Goal: Task Accomplishment & Management: Manage account settings

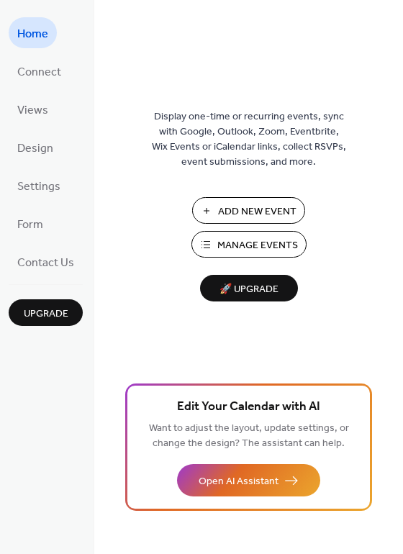
click at [248, 243] on span "Manage Events" at bounding box center [257, 245] width 81 height 15
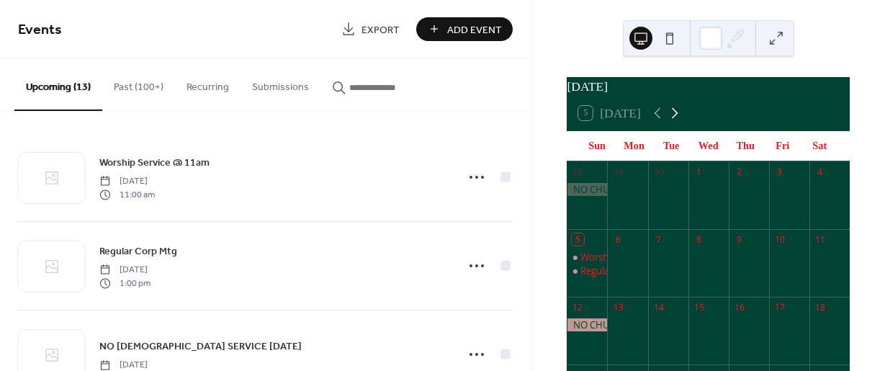
click at [673, 122] on icon at bounding box center [674, 112] width 17 height 17
click at [654, 119] on icon at bounding box center [657, 113] width 6 height 11
click at [670, 122] on icon at bounding box center [674, 112] width 17 height 17
click at [657, 122] on icon at bounding box center [657, 112] width 17 height 17
click at [673, 122] on icon at bounding box center [674, 112] width 17 height 17
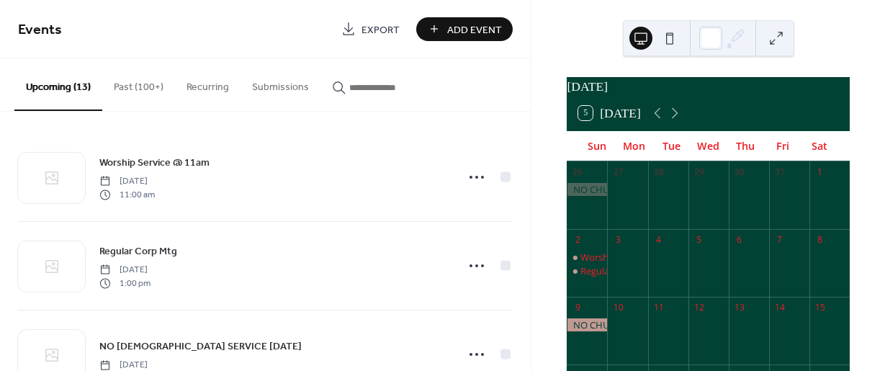
click at [590, 120] on button "5 Today" at bounding box center [609, 113] width 72 height 22
click at [671, 122] on icon at bounding box center [674, 112] width 17 height 17
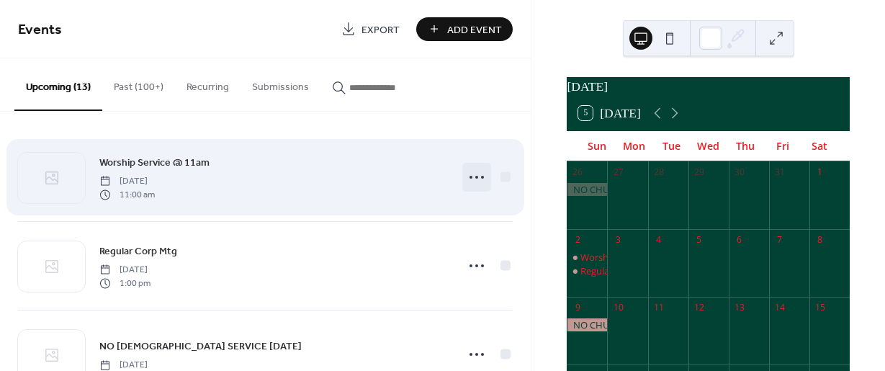
click at [472, 179] on icon at bounding box center [476, 177] width 23 height 23
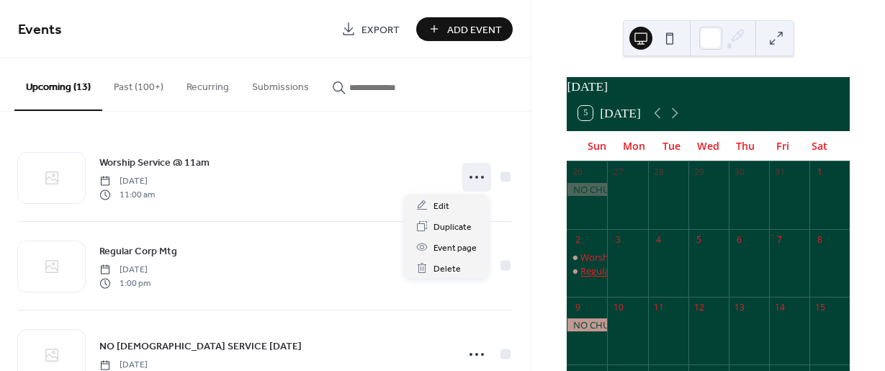
scroll to position [144, 0]
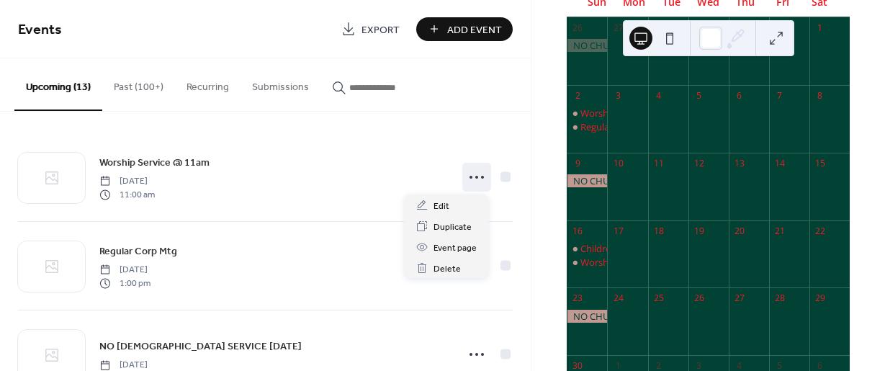
click at [598, 187] on div at bounding box center [587, 180] width 40 height 13
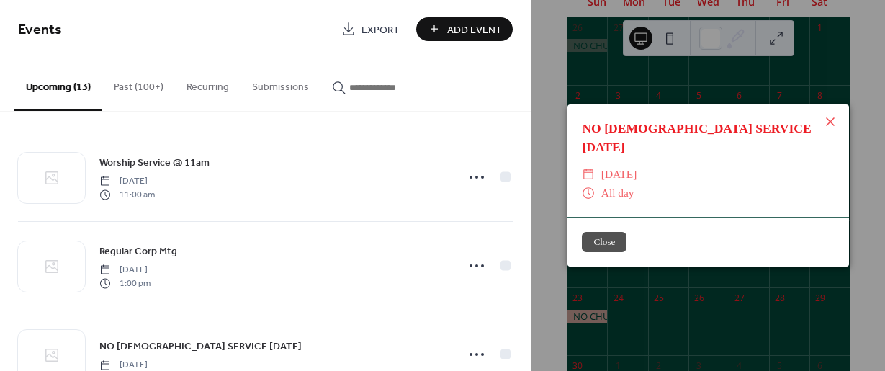
click at [637, 165] on span "[DATE]" at bounding box center [619, 174] width 36 height 19
click at [829, 130] on icon at bounding box center [830, 121] width 17 height 17
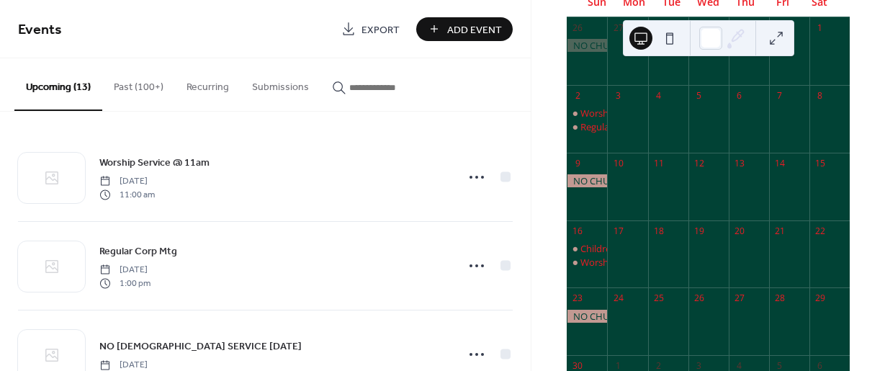
drag, startPoint x: 594, startPoint y: 184, endPoint x: 585, endPoint y: 189, distance: 10.6
click at [585, 187] on div at bounding box center [587, 180] width 40 height 13
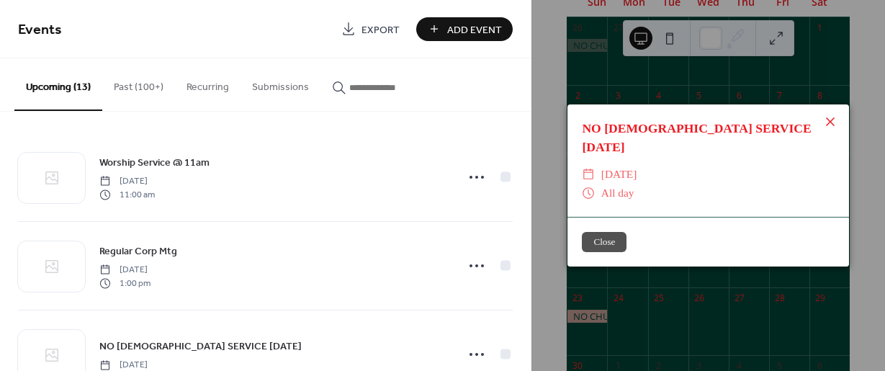
click at [827, 130] on icon at bounding box center [830, 121] width 17 height 17
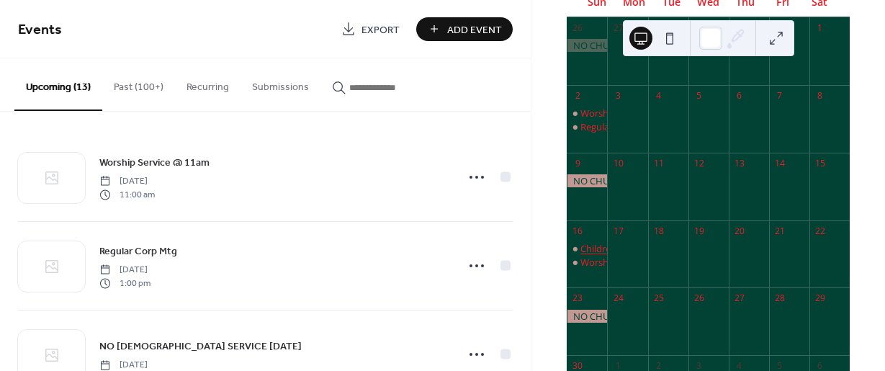
click at [605, 255] on div "Children's Ministry - [DEMOGRAPHIC_DATA] Study" at bounding box center [688, 248] width 217 height 13
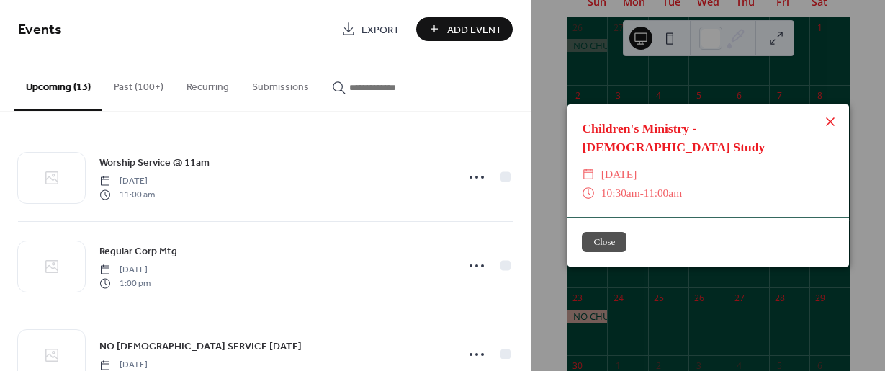
click at [829, 126] on icon at bounding box center [830, 121] width 9 height 9
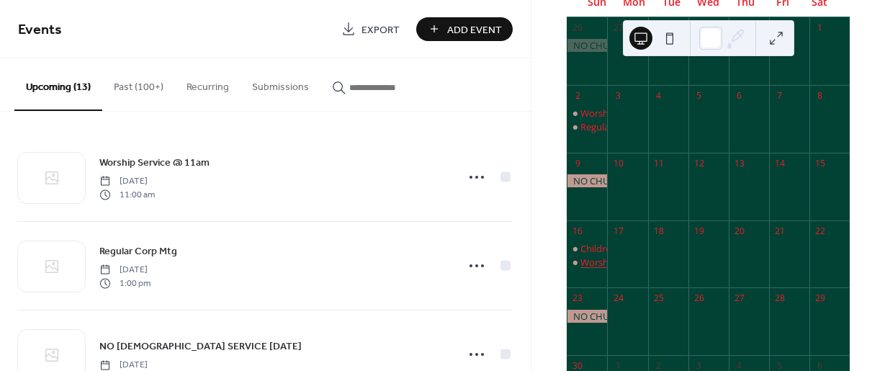
click at [601, 268] on div "Worship Service @ 11am" at bounding box center [633, 262] width 107 height 13
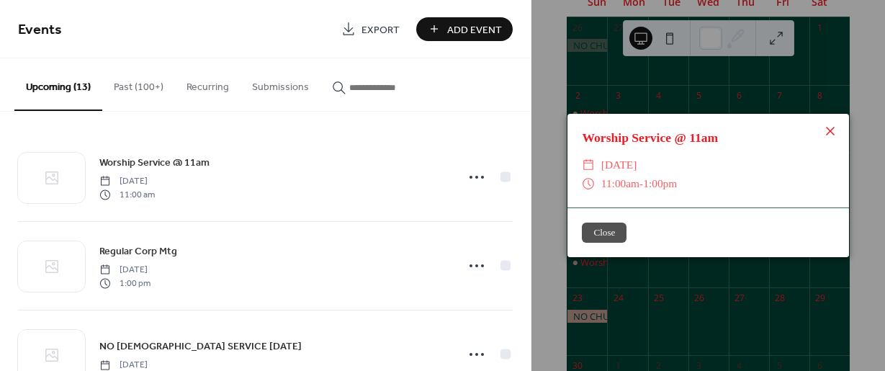
click at [825, 130] on icon at bounding box center [830, 130] width 17 height 17
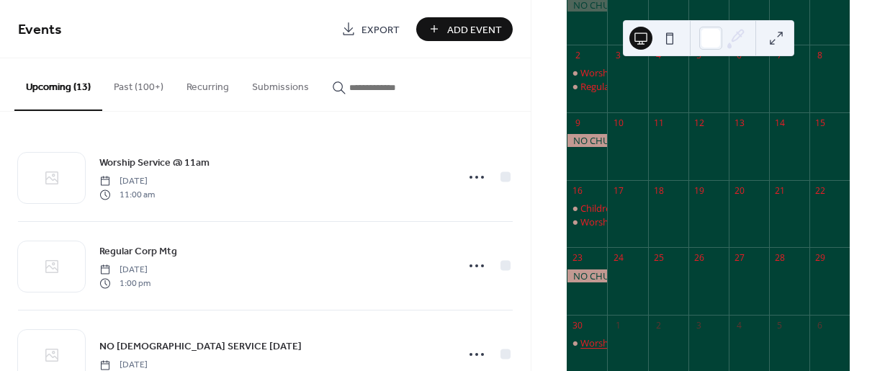
scroll to position [216, 0]
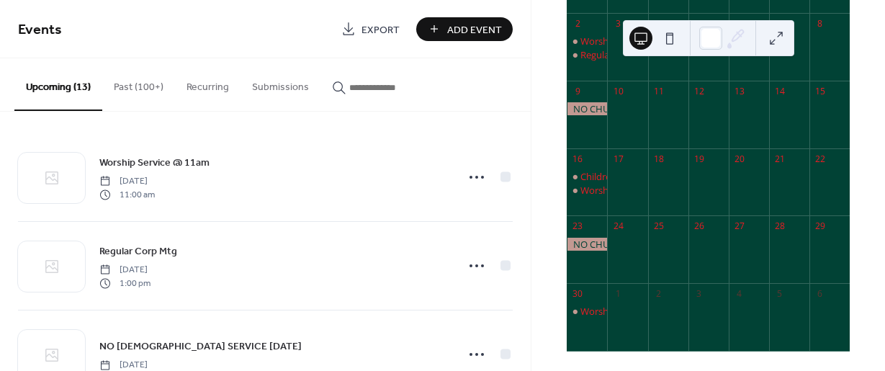
click at [595, 251] on div at bounding box center [587, 244] width 40 height 13
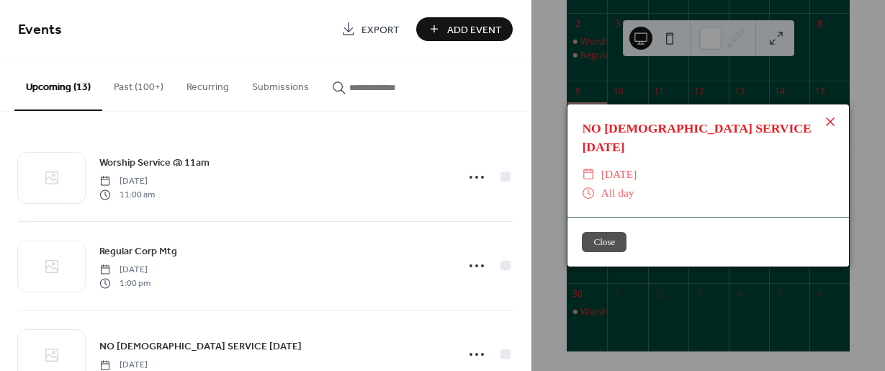
click at [832, 130] on icon at bounding box center [830, 121] width 17 height 17
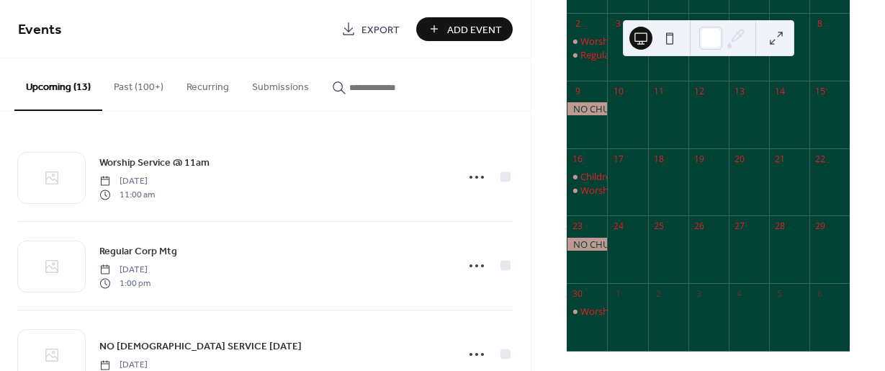
click at [606, 237] on div "23" at bounding box center [587, 226] width 40 height 22
click at [598, 249] on div at bounding box center [587, 244] width 40 height 13
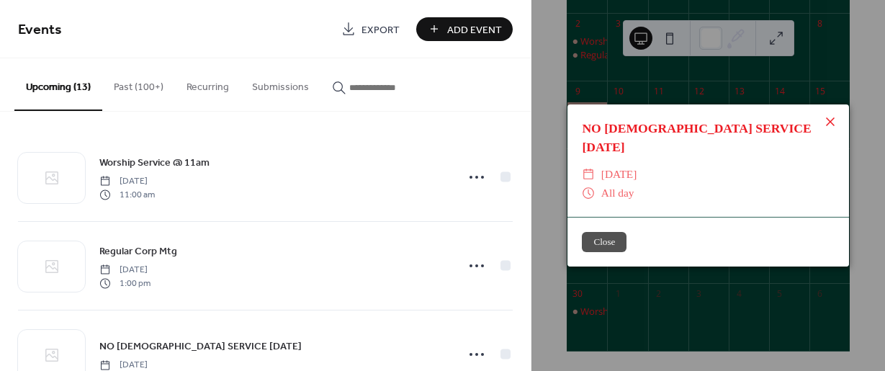
click at [829, 130] on icon at bounding box center [830, 121] width 17 height 17
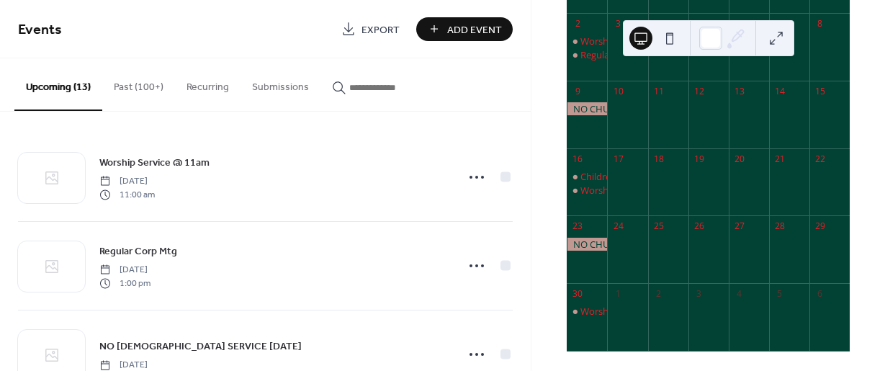
click at [598, 251] on div at bounding box center [587, 244] width 40 height 13
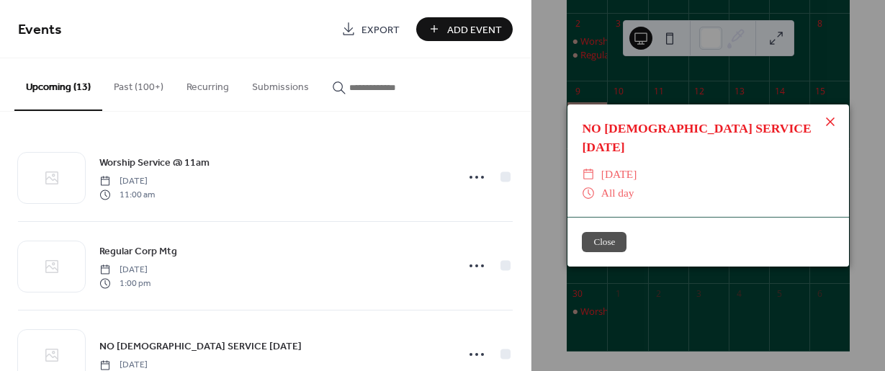
click at [829, 126] on icon at bounding box center [830, 121] width 9 height 9
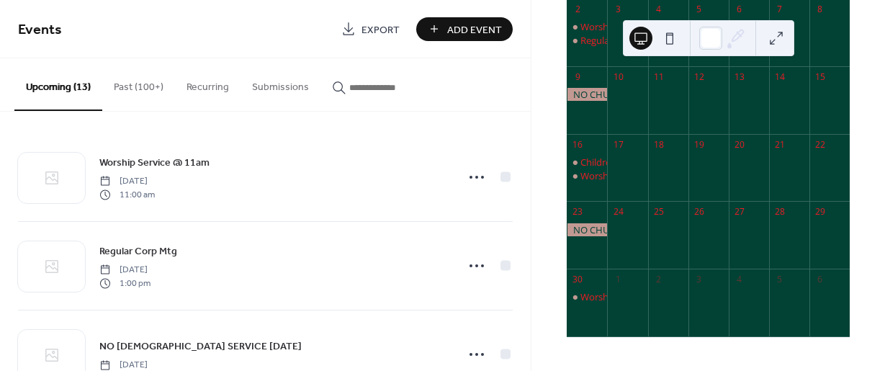
scroll to position [239, 0]
click at [598, 230] on div at bounding box center [587, 229] width 40 height 13
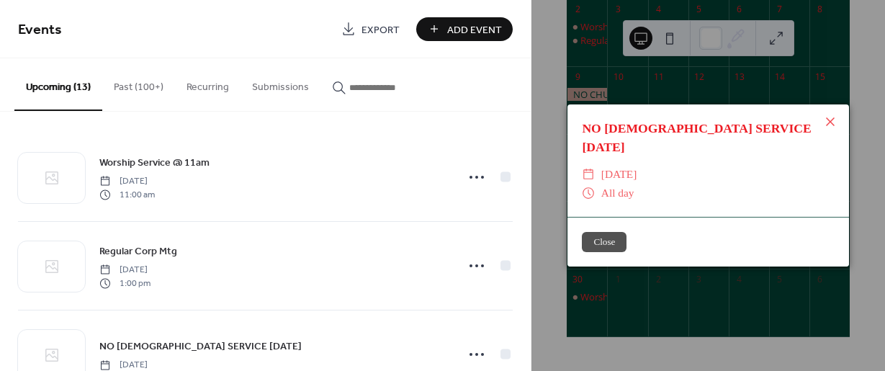
click at [598, 232] on button "Close" at bounding box center [604, 242] width 45 height 20
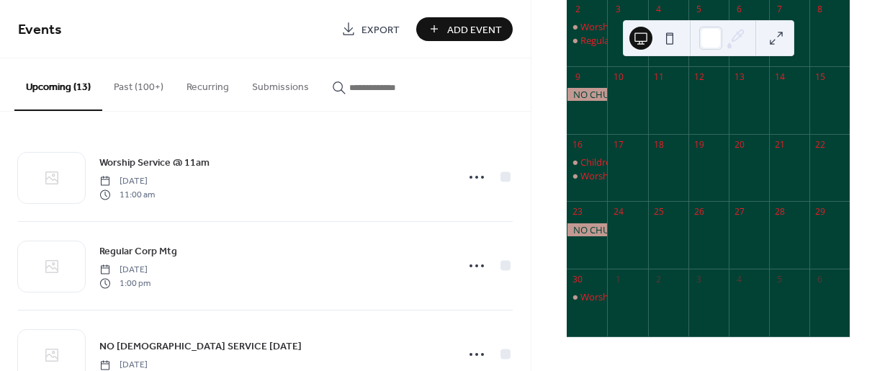
click at [595, 230] on div at bounding box center [587, 229] width 40 height 13
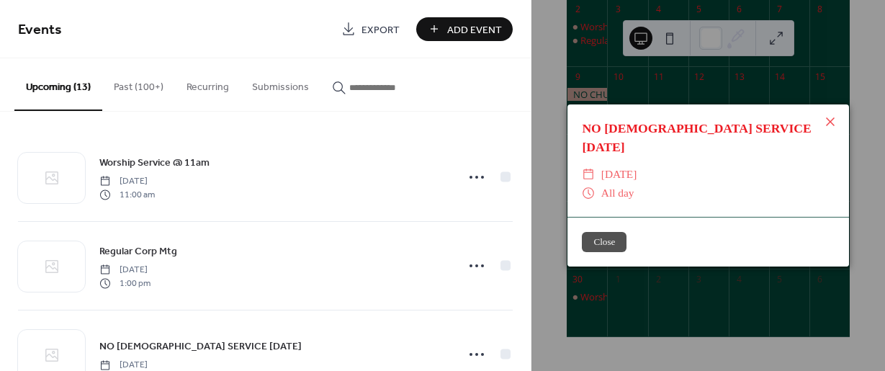
click at [595, 232] on button "Close" at bounding box center [604, 242] width 45 height 20
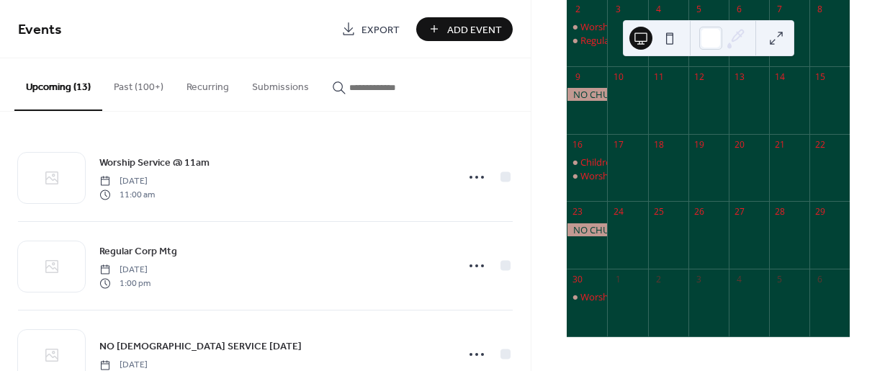
click at [641, 38] on button at bounding box center [640, 38] width 23 height 23
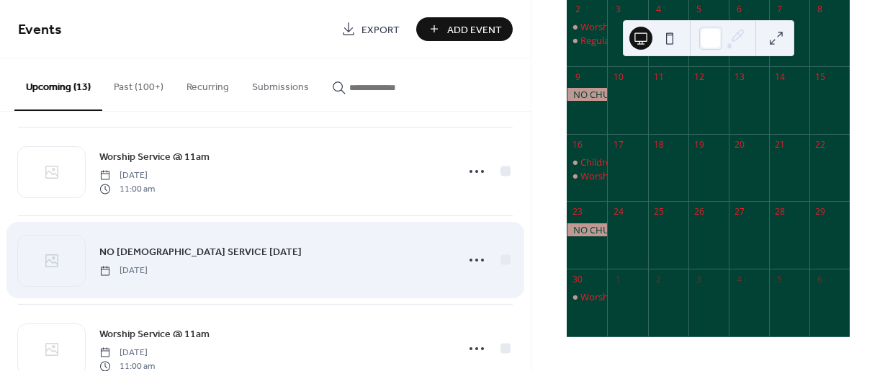
scroll to position [935, 0]
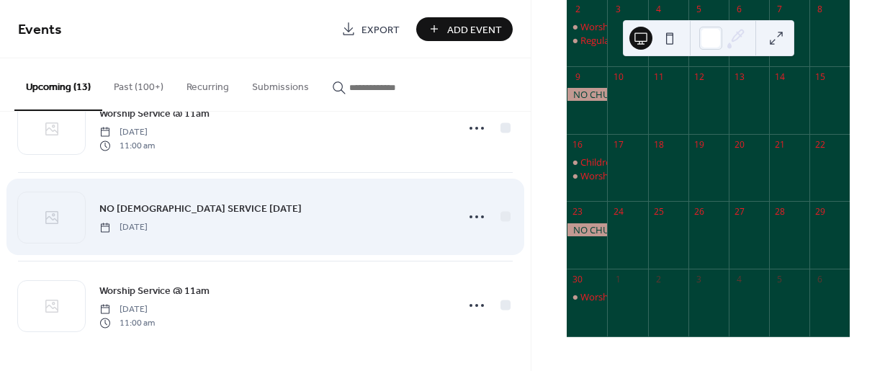
click at [163, 207] on span "NO [DEMOGRAPHIC_DATA] SERVICE [DATE]" at bounding box center [200, 209] width 202 height 15
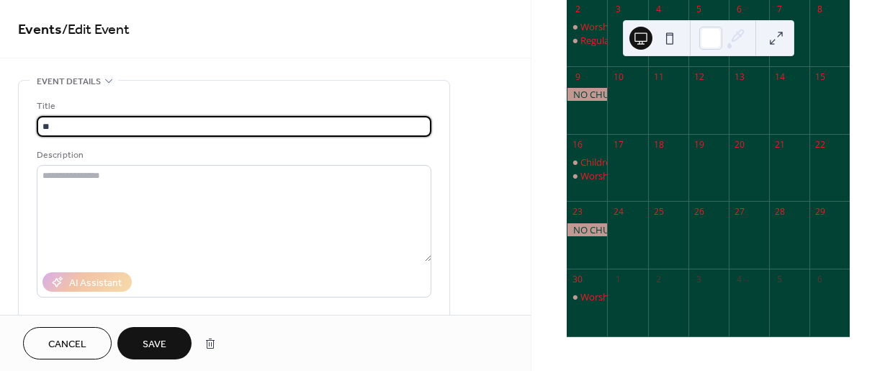
type input "*"
type input "**********"
click at [146, 341] on span "Save" at bounding box center [155, 344] width 24 height 15
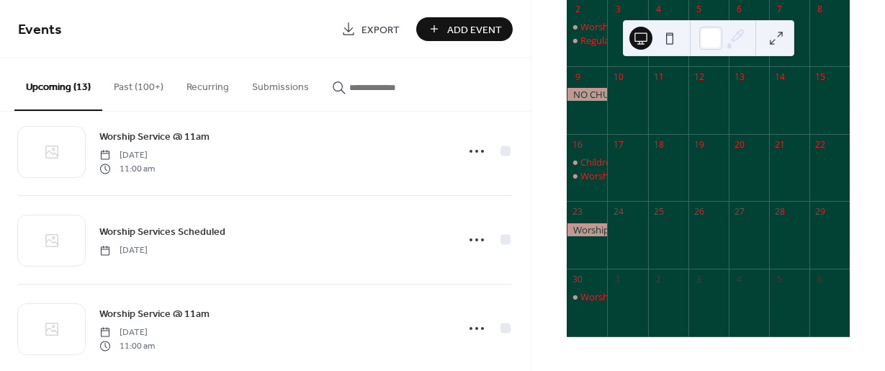
scroll to position [935, 0]
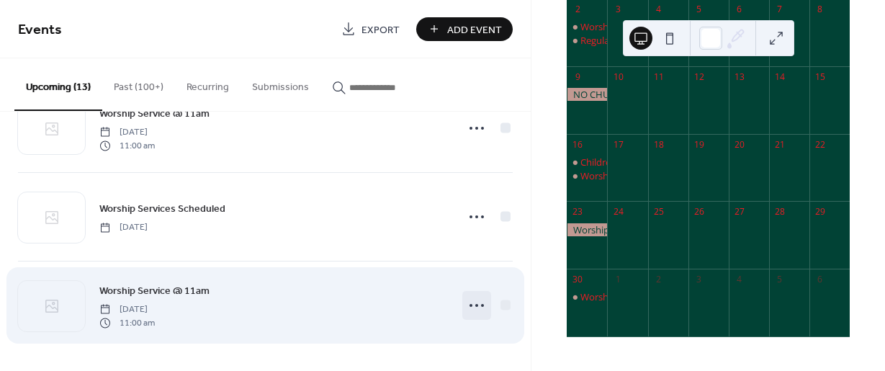
click at [467, 302] on icon at bounding box center [476, 305] width 23 height 23
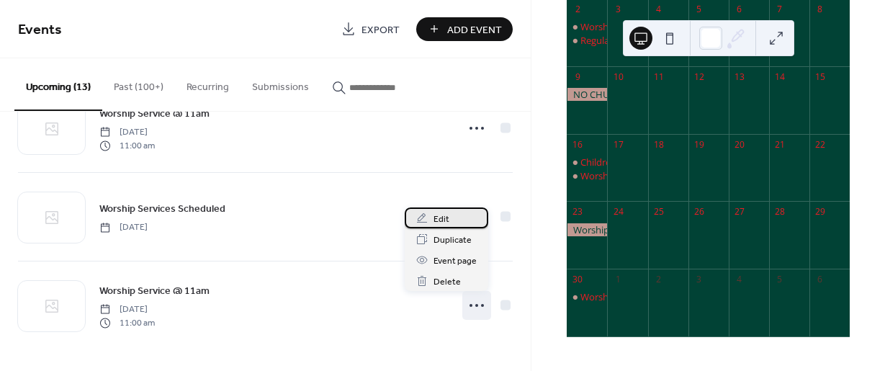
click at [440, 218] on span "Edit" at bounding box center [441, 219] width 16 height 15
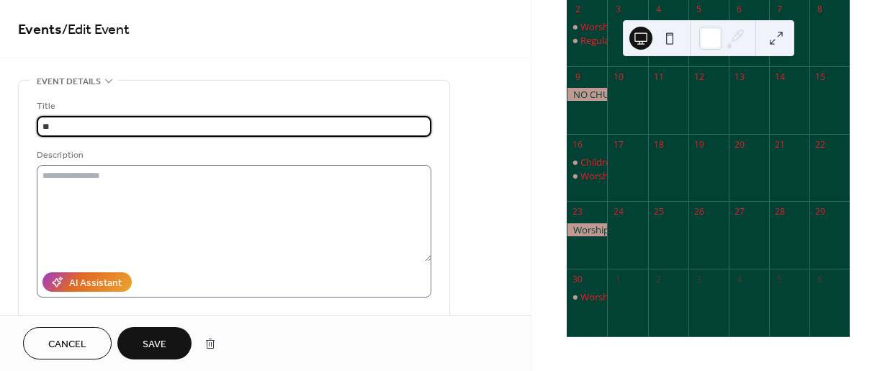
type input "*"
type input "**********"
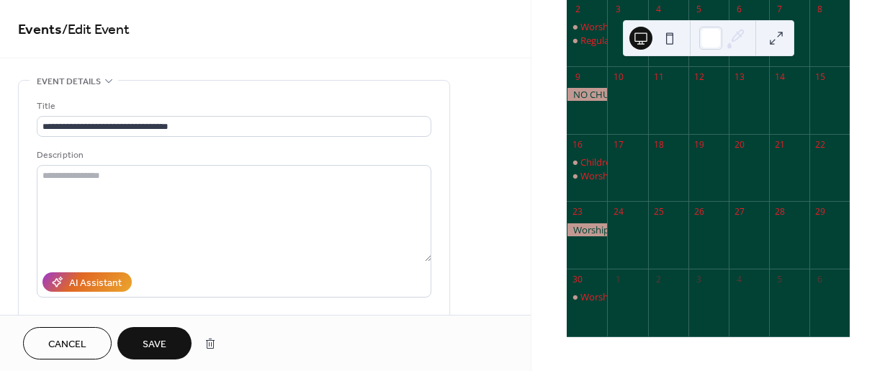
click at [153, 337] on span "Save" at bounding box center [155, 344] width 24 height 15
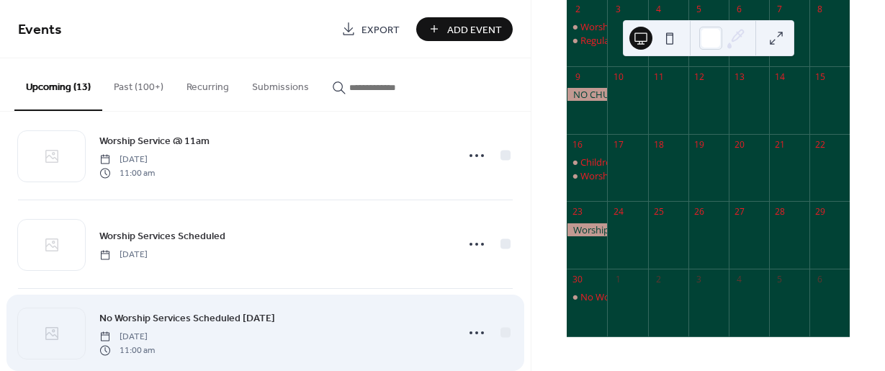
scroll to position [791, 0]
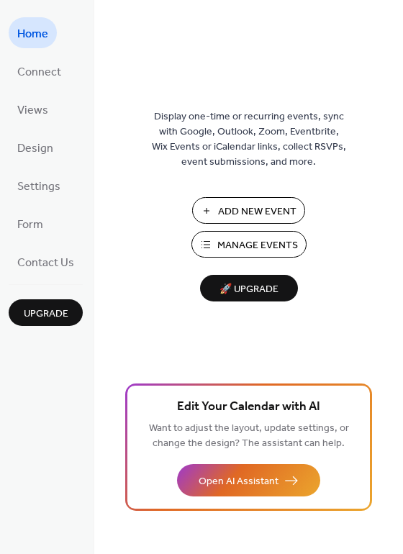
click at [240, 243] on span "Manage Events" at bounding box center [257, 245] width 81 height 15
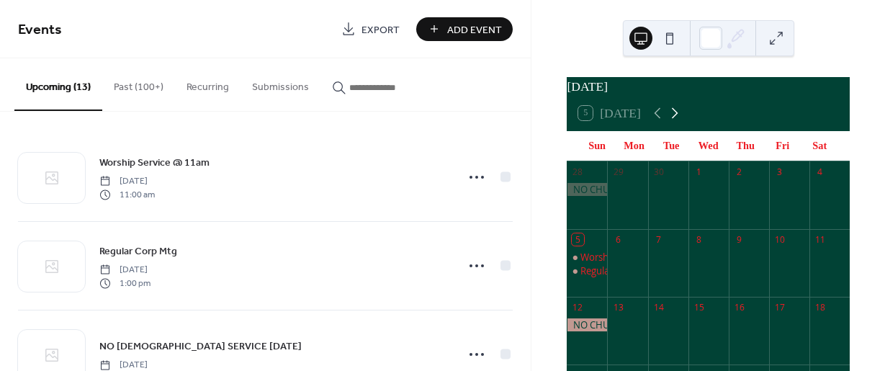
click at [674, 119] on icon at bounding box center [675, 113] width 6 height 11
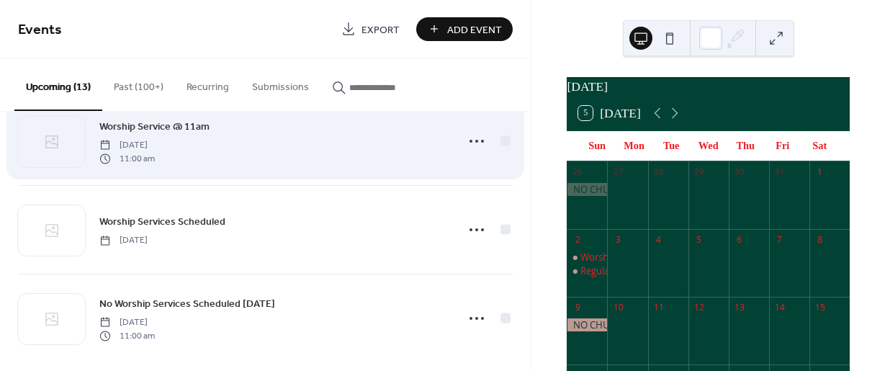
scroll to position [935, 0]
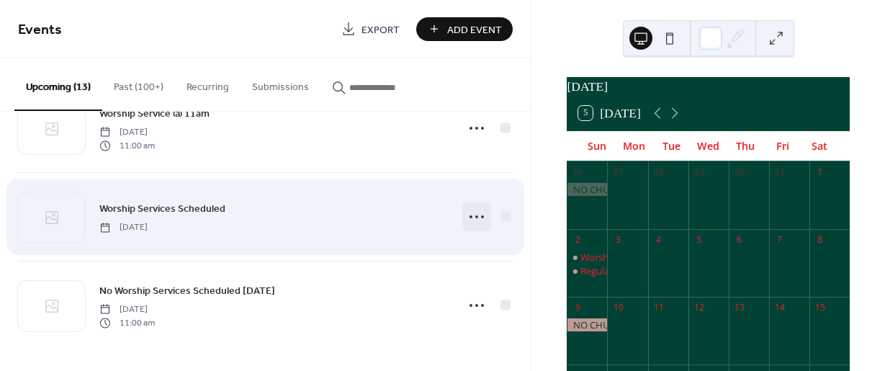
click at [469, 216] on circle at bounding box center [470, 216] width 3 height 3
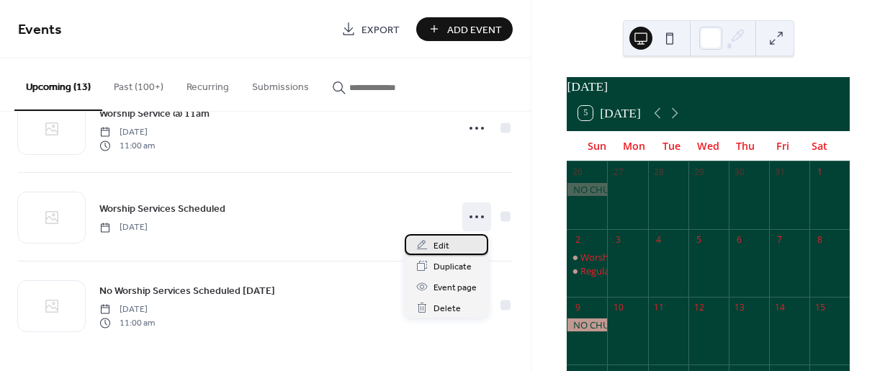
click at [437, 246] on span "Edit" at bounding box center [441, 245] width 16 height 15
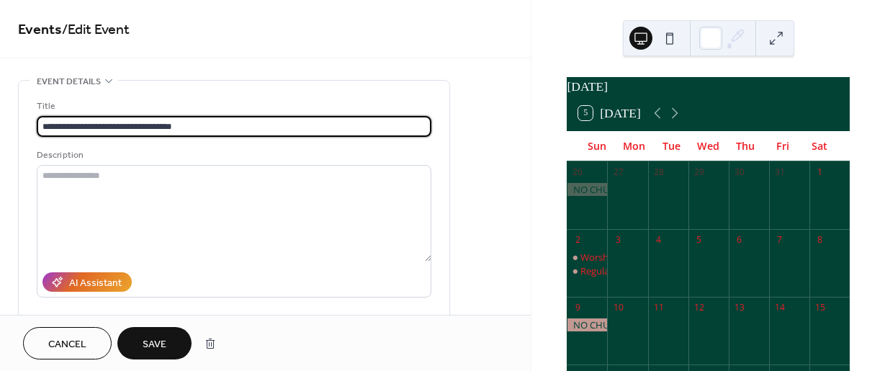
type input "**********"
click at [168, 346] on button "Save" at bounding box center [154, 343] width 74 height 32
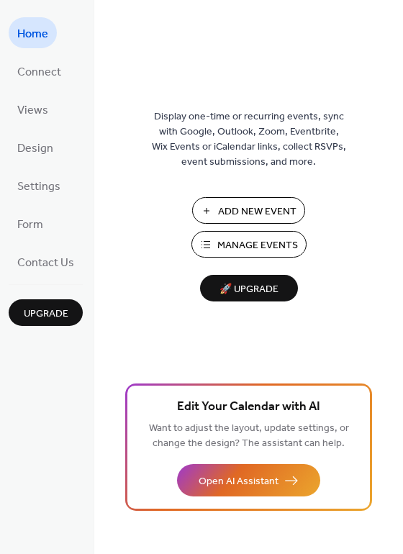
click at [247, 246] on span "Manage Events" at bounding box center [257, 245] width 81 height 15
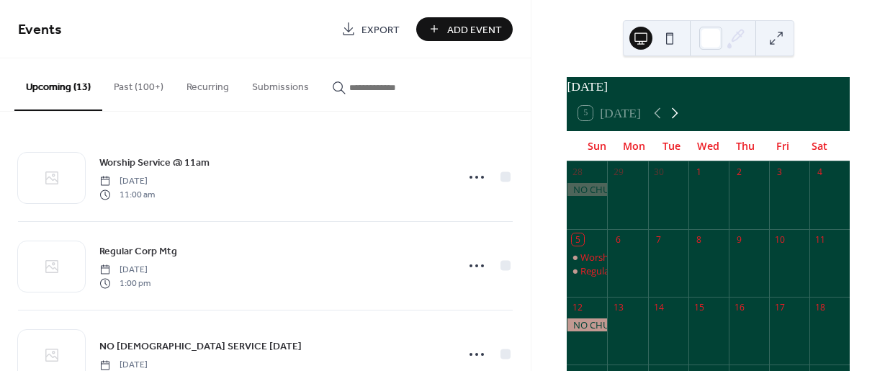
click at [673, 122] on icon at bounding box center [674, 112] width 17 height 17
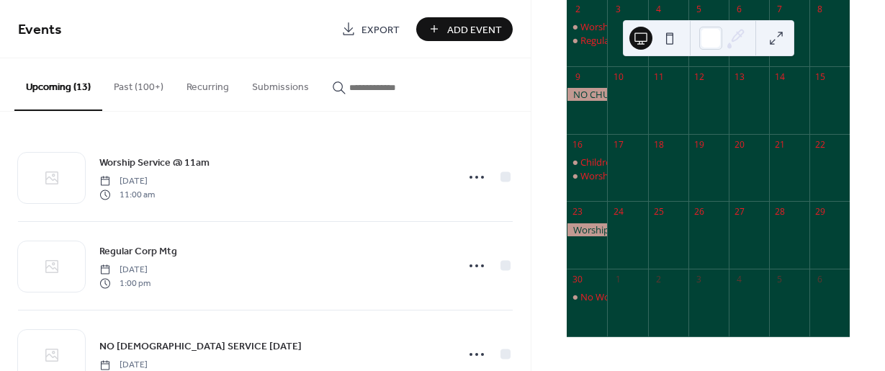
scroll to position [239, 0]
click at [601, 231] on div at bounding box center [587, 229] width 40 height 13
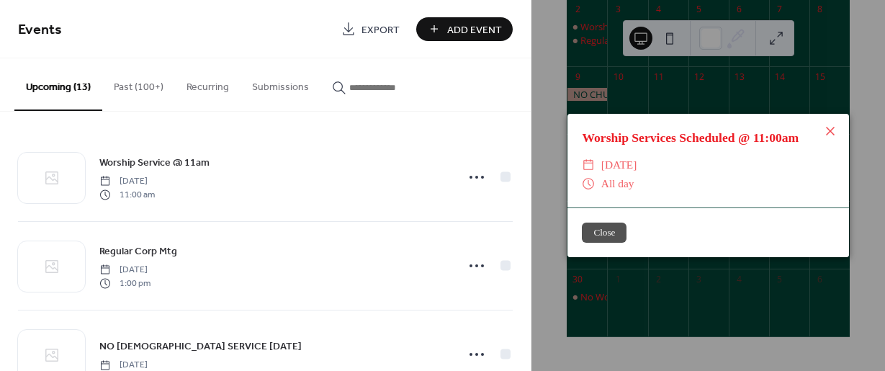
click at [619, 234] on button "Close" at bounding box center [604, 232] width 45 height 20
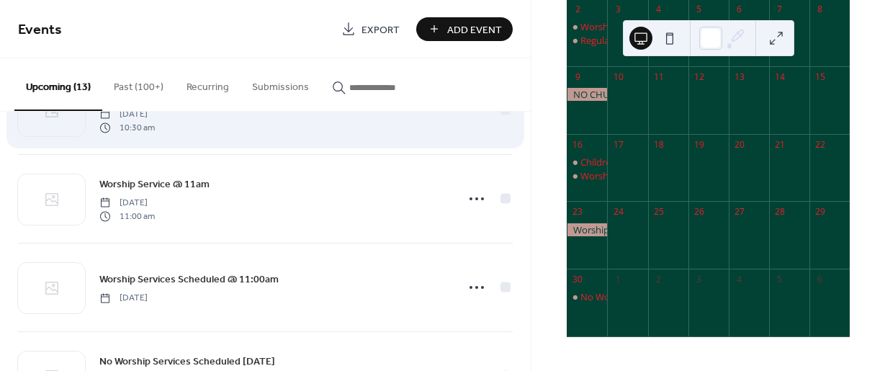
scroll to position [935, 0]
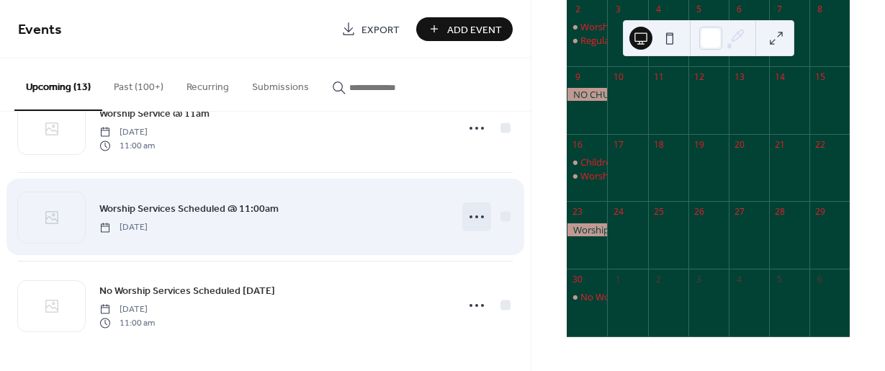
click at [475, 217] on circle at bounding box center [476, 216] width 3 height 3
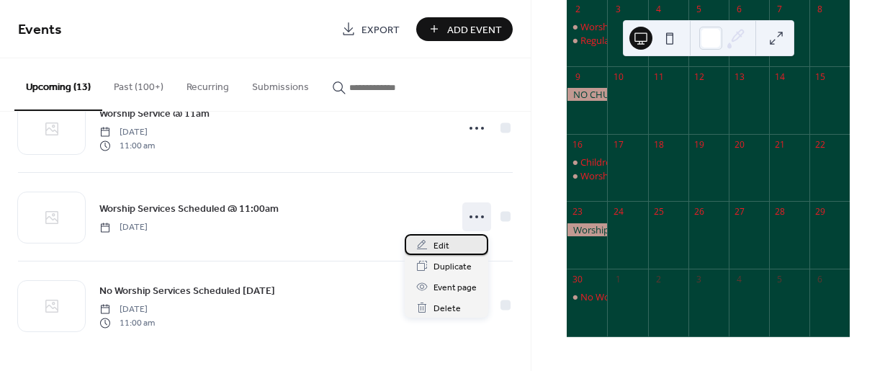
click at [437, 245] on span "Edit" at bounding box center [441, 245] width 16 height 15
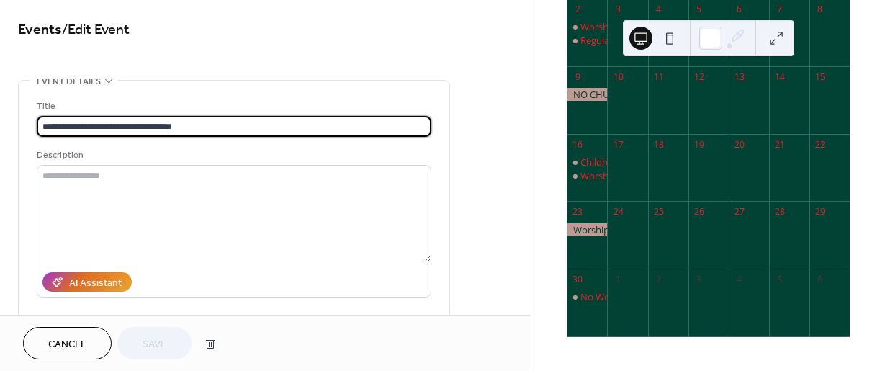
click at [40, 125] on input "**********" at bounding box center [234, 126] width 395 height 21
type input "**********"
click at [166, 332] on button "Save" at bounding box center [154, 343] width 74 height 32
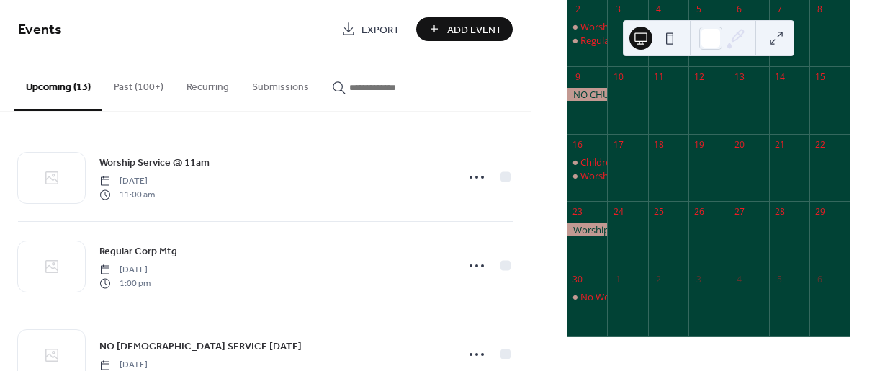
click at [586, 232] on div at bounding box center [587, 229] width 40 height 13
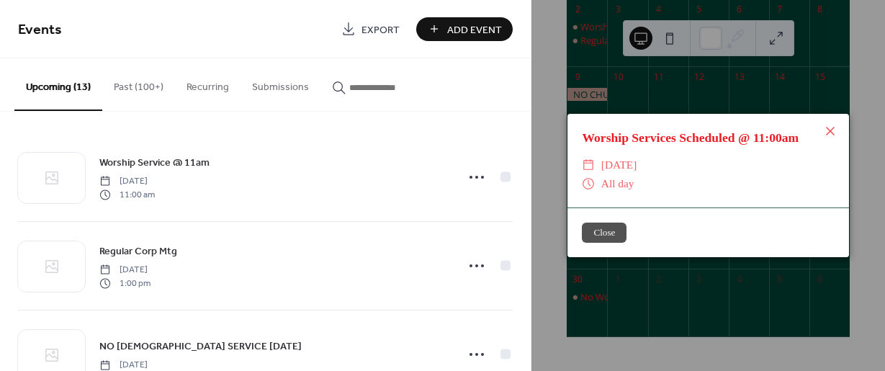
click at [594, 231] on button "Close" at bounding box center [604, 232] width 45 height 20
